Goal: Task Accomplishment & Management: Manage account settings

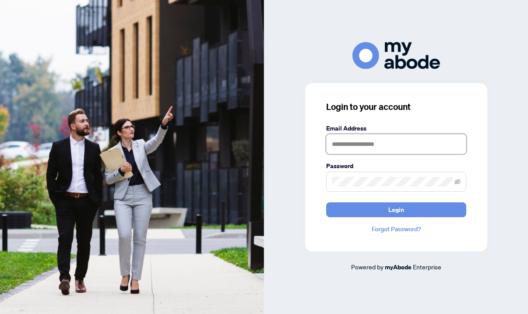
click at [366, 147] on input "text" at bounding box center [396, 144] width 140 height 20
type input "**********"
click at [326, 202] on button "Login" at bounding box center [396, 209] width 140 height 15
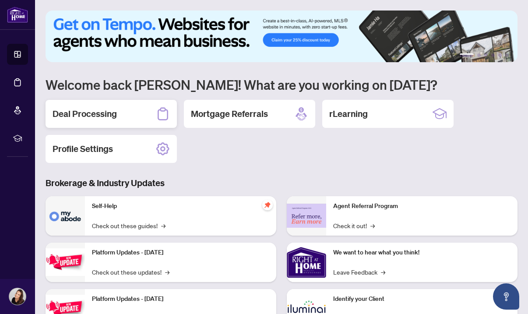
click at [99, 113] on h2 "Deal Processing" at bounding box center [85, 114] width 64 height 12
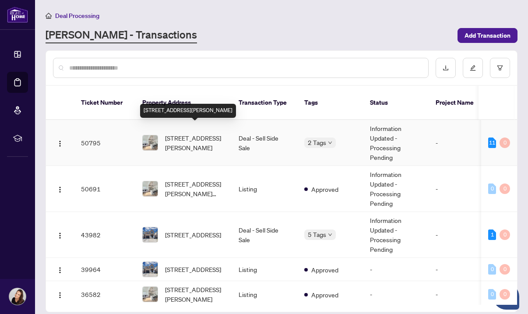
click at [194, 133] on span "[STREET_ADDRESS][PERSON_NAME]" at bounding box center [195, 142] width 60 height 19
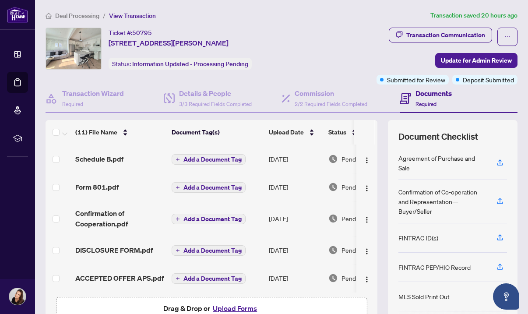
scroll to position [53, 0]
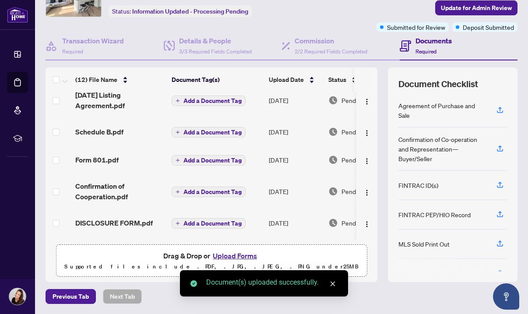
click at [333, 284] on icon "close" at bounding box center [333, 284] width 5 height 5
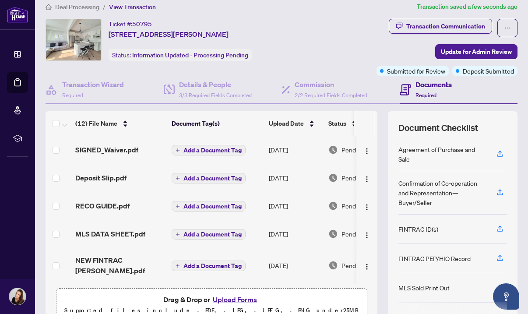
scroll to position [0, 0]
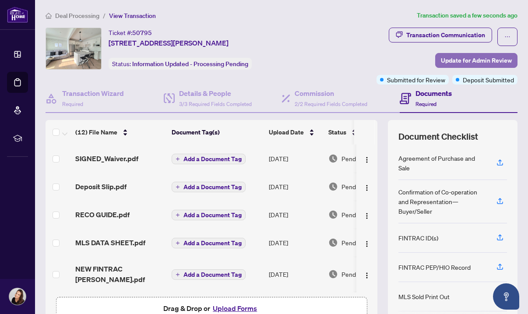
click at [464, 59] on span "Update for Admin Review" at bounding box center [476, 60] width 71 height 14
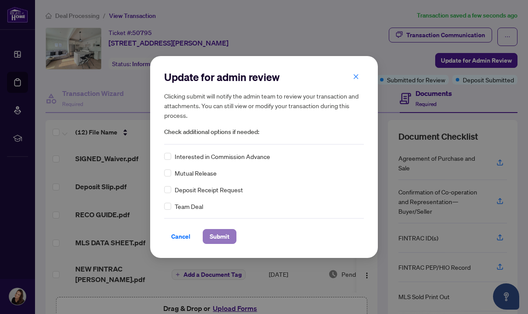
click at [218, 234] on span "Submit" at bounding box center [220, 237] width 20 height 14
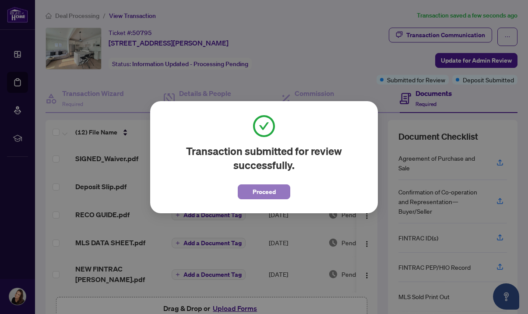
click at [262, 191] on span "Proceed" at bounding box center [264, 192] width 23 height 14
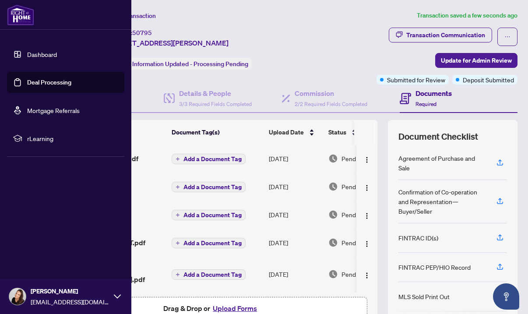
click at [113, 297] on div "Sandra Gold contactsandygold@gmail.com" at bounding box center [65, 296] width 131 height 35
click at [35, 243] on span "Logout" at bounding box center [35, 244] width 20 height 14
